Goal: Task Accomplishment & Management: Complete application form

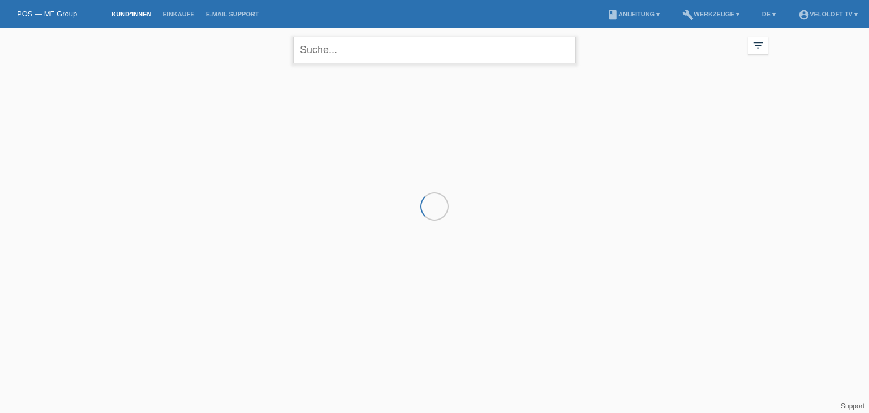
click at [450, 62] on input "text" at bounding box center [434, 50] width 283 height 27
paste input "Heidi Pollenstein"
click at [338, 50] on input "Heidi Pollenstein" at bounding box center [434, 50] width 283 height 27
type input "[PERSON_NAME]"
click at [132, 12] on link "Kund*innen" at bounding box center [131, 14] width 51 height 7
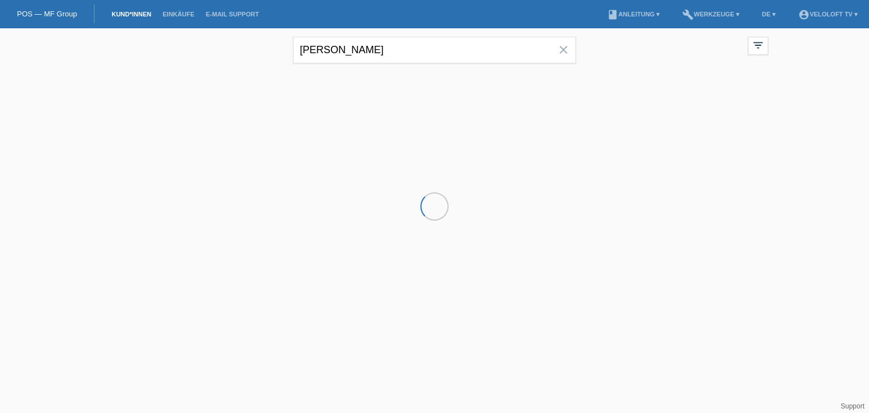
click at [156, 123] on div at bounding box center [434, 125] width 679 height 113
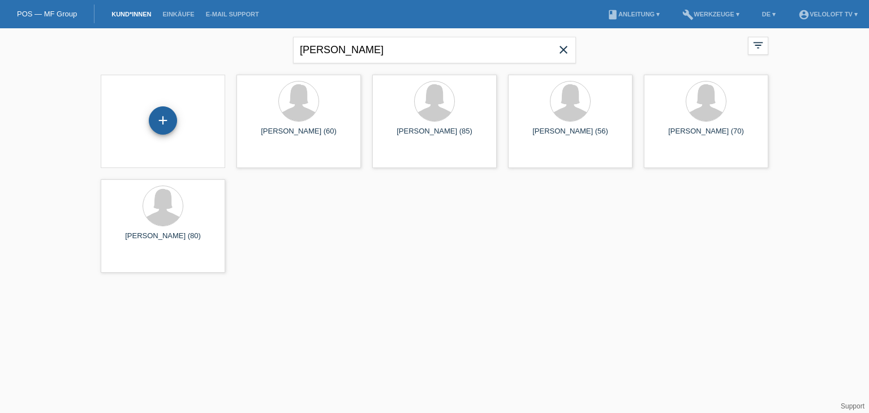
click at [156, 124] on div "+" at bounding box center [163, 120] width 28 height 28
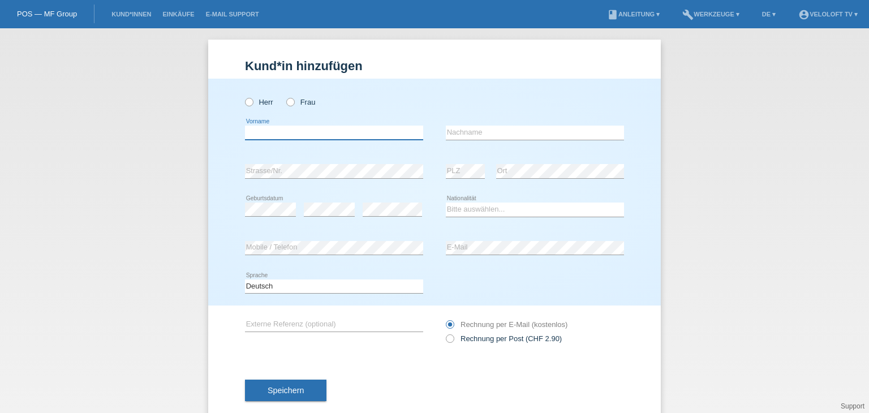
click at [259, 130] on input "text" at bounding box center [334, 133] width 178 height 14
paste input "Heidi Pollenstein"
drag, startPoint x: 272, startPoint y: 132, endPoint x: 365, endPoint y: 139, distance: 93.6
click at [365, 139] on input "Heidi Pollenstein" at bounding box center [334, 133] width 178 height 14
type input "Heidi"
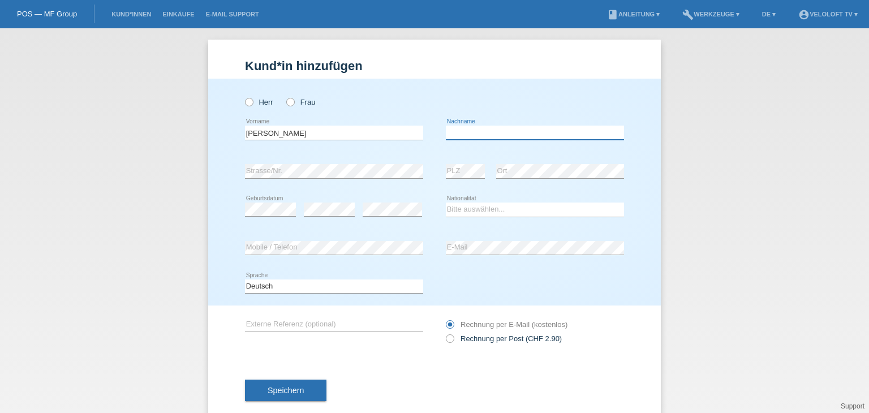
click at [453, 135] on input "text" at bounding box center [535, 133] width 178 height 14
paste input "Pollenstein"
type input "Pollenstein"
click at [285, 96] on icon at bounding box center [285, 96] width 0 height 0
click at [288, 100] on input "Frau" at bounding box center [289, 101] width 7 height 7
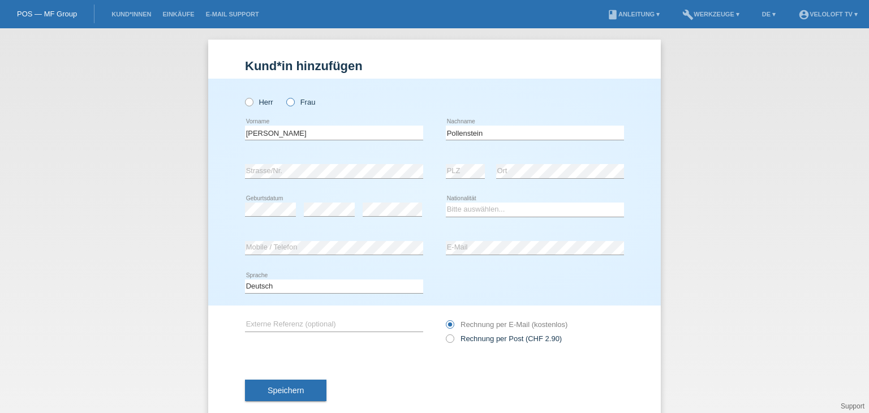
radio input "true"
click at [518, 212] on select "Bitte auswählen... Schweiz Deutschland Liechtenstein Österreich ------------ Af…" at bounding box center [535, 210] width 178 height 14
select select "CH"
click at [446, 203] on select "Bitte auswählen... Schweiz Deutschland Liechtenstein Österreich ------------ Af…" at bounding box center [535, 210] width 178 height 14
click at [285, 398] on button "Speichern" at bounding box center [286, 391] width 82 height 22
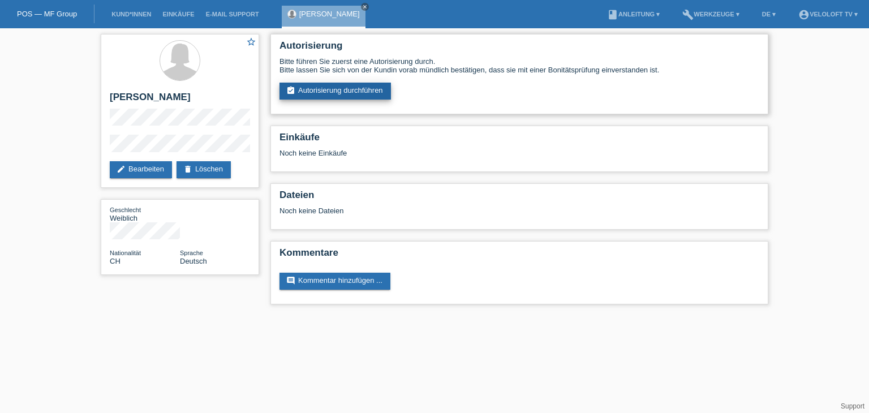
click at [344, 98] on link "assignment_turned_in Autorisierung durchführen" at bounding box center [336, 91] width 112 height 17
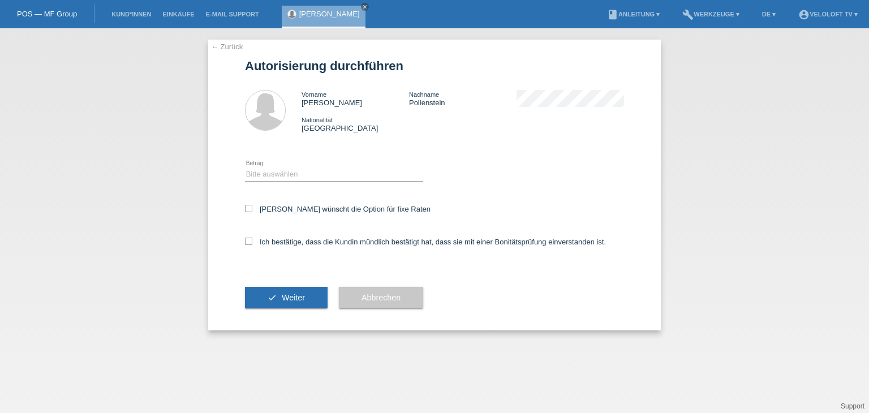
click at [314, 181] on div "Bitte auswählen CHF 1.00 - CHF 499.00 CHF 500.00 - CHF 1'999.00 CHF 2'000.00 - …" at bounding box center [334, 175] width 178 height 14
click at [319, 176] on select "Bitte auswählen CHF 1.00 - CHF 499.00 CHF 500.00 - CHF 1'999.00 CHF 2'000.00 - …" at bounding box center [334, 175] width 178 height 14
select select "2"
click at [245, 168] on select "Bitte auswählen CHF 1.00 - CHF 499.00 CHF 500.00 - CHF 1'999.00 CHF 2'000.00 - …" at bounding box center [334, 175] width 178 height 14
click at [321, 210] on label "Kundin wünscht die Option für fixe Raten" at bounding box center [338, 209] width 186 height 8
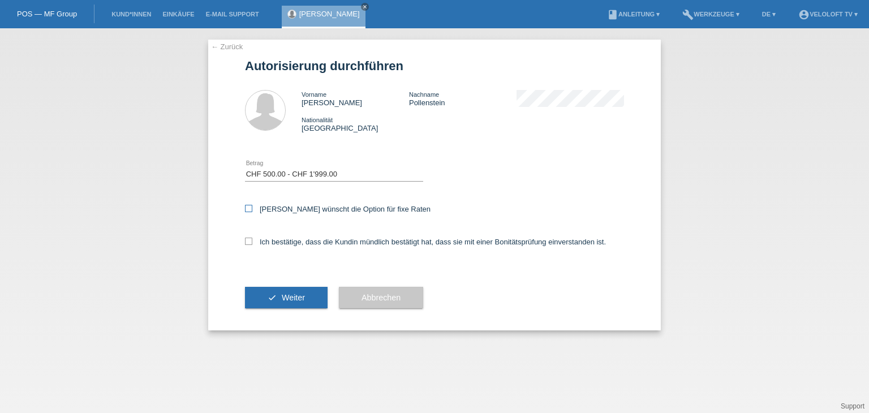
click at [252, 210] on input "Kundin wünscht die Option für fixe Raten" at bounding box center [248, 208] width 7 height 7
checkbox input "true"
click at [319, 239] on label "Ich bestätige, dass die Kundin mündlich bestätigt hat, dass sie mit einer Bonit…" at bounding box center [425, 242] width 361 height 8
click at [252, 239] on input "Ich bestätige, dass die Kundin mündlich bestätigt hat, dass sie mit einer Bonit…" at bounding box center [248, 241] width 7 height 7
checkbox input "true"
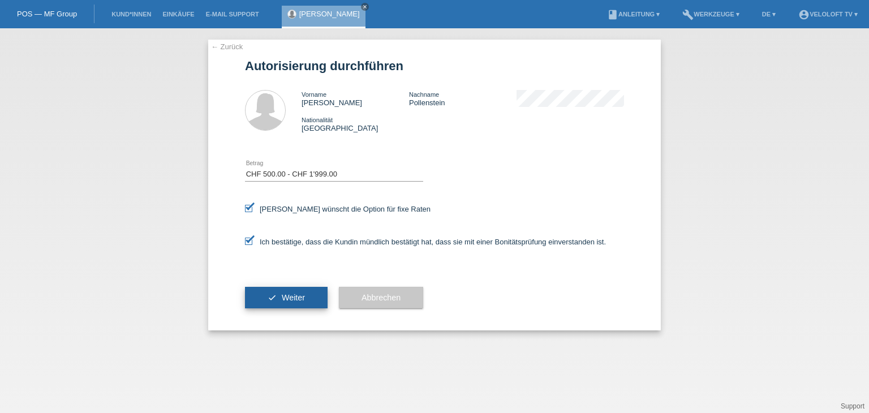
click at [303, 299] on span "Weiter" at bounding box center [293, 297] width 23 height 9
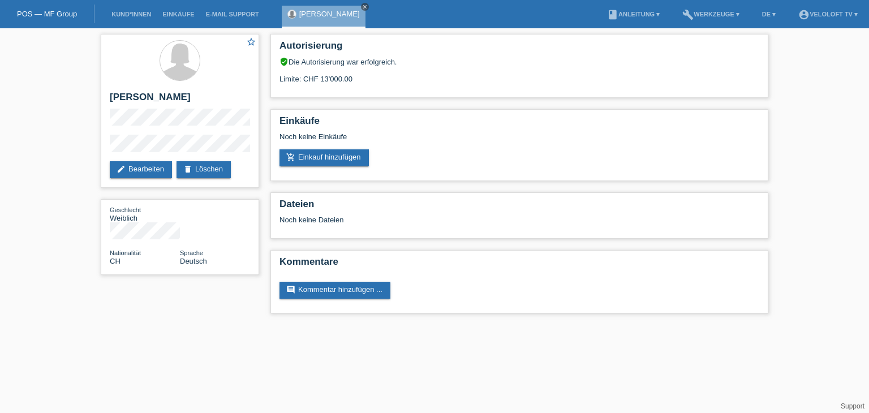
click at [362, 7] on icon "close" at bounding box center [365, 7] width 6 height 6
click at [139, 12] on link "Kund*innen" at bounding box center [131, 14] width 51 height 7
